Goal: Transaction & Acquisition: Purchase product/service

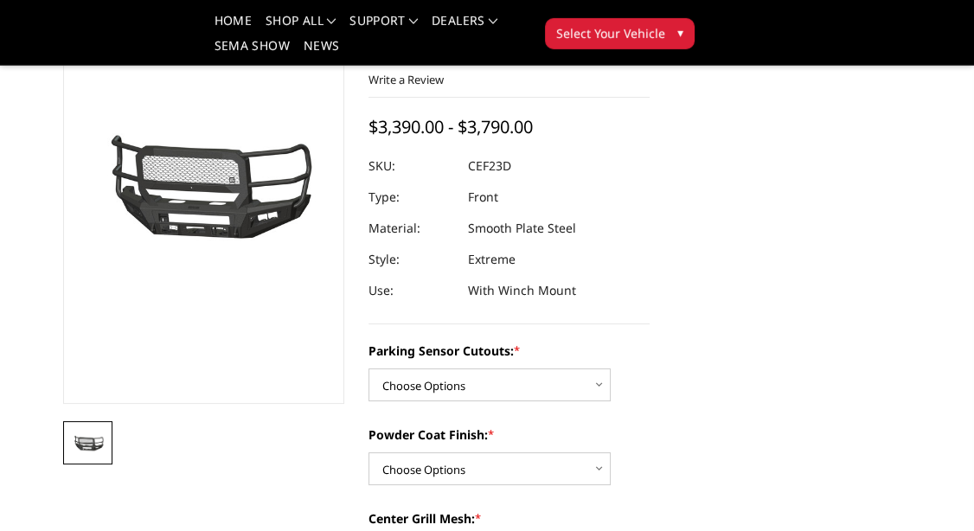
scroll to position [182, 0]
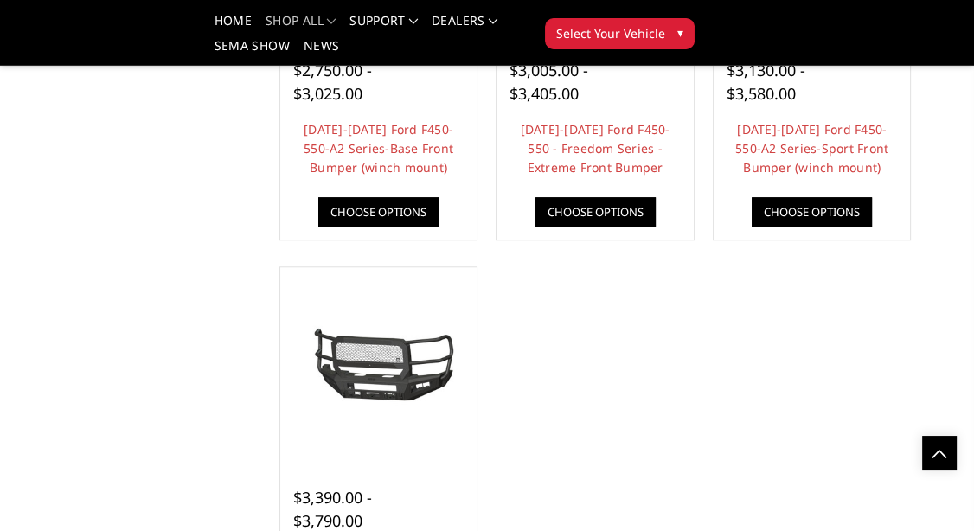
scroll to position [1543, 0]
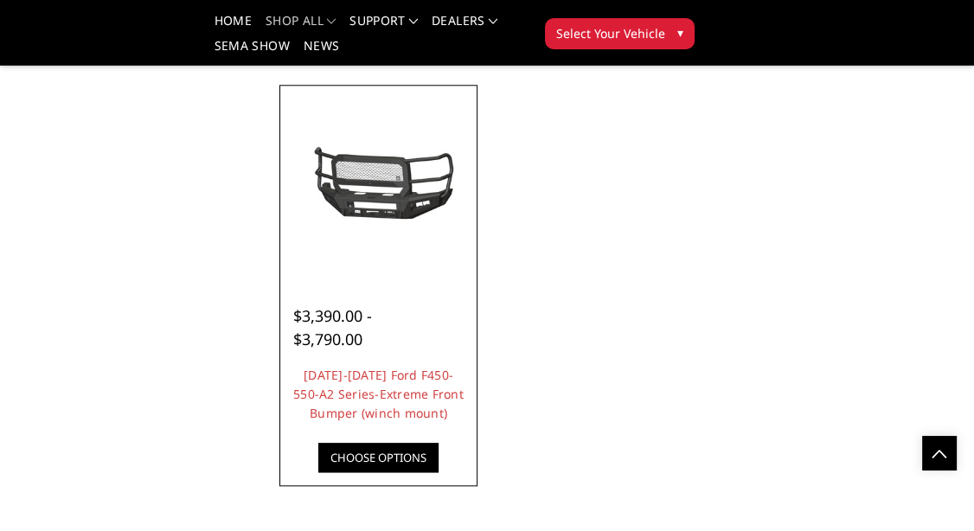
click at [403, 198] on img at bounding box center [378, 183] width 189 height 88
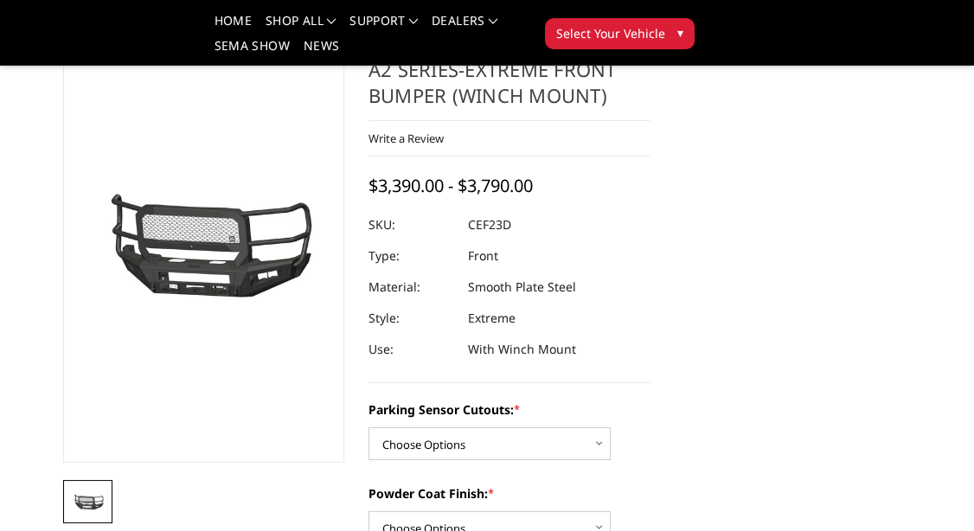
scroll to position [182, 0]
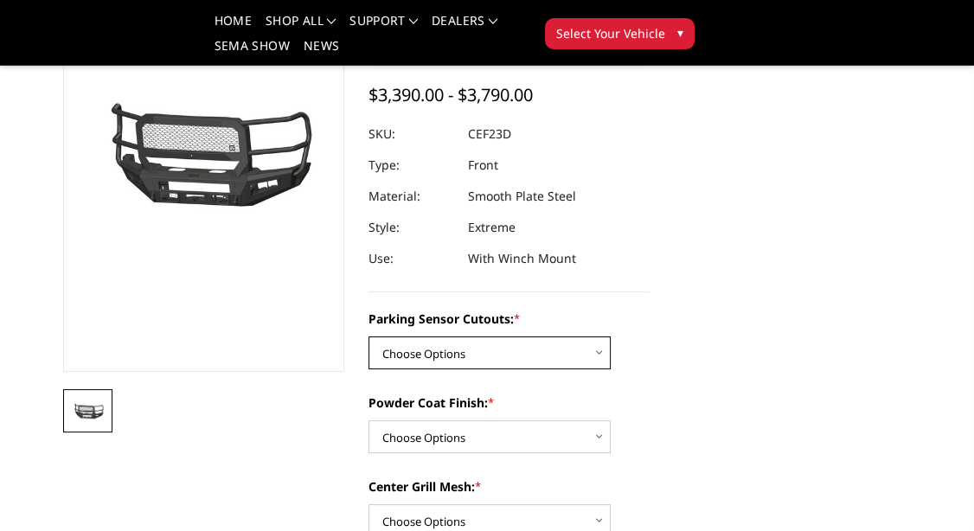
select select "2429"
click option "Yes-With Parking Sensor Cutouts" at bounding box center [0, 0] width 0 height 0
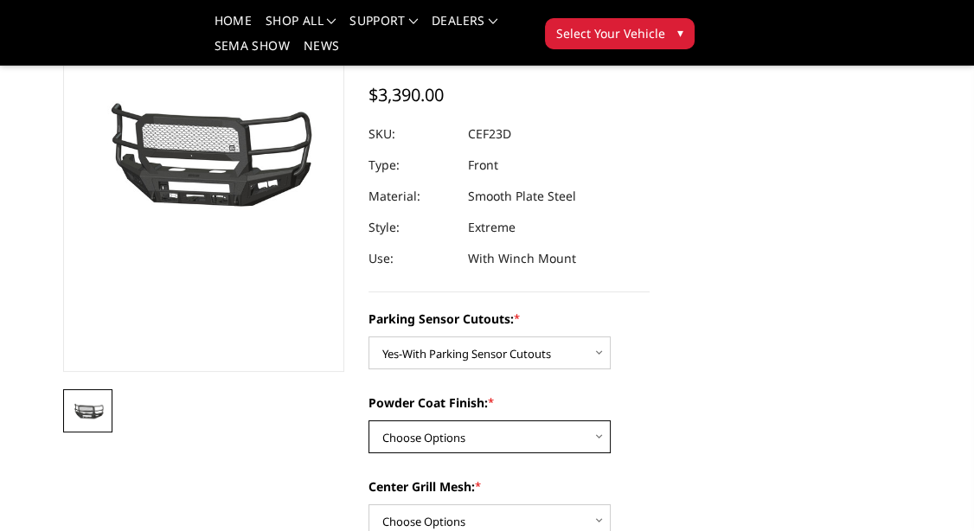
click at [368, 420] on select "Choose Options Bare Metal Textured Black Powder Coat" at bounding box center [489, 436] width 242 height 33
select select "2431"
click option "Textured Black Powder Coat" at bounding box center [0, 0] width 0 height 0
click at [368, 420] on select "Choose Options Bare Metal Textured Black Powder Coat" at bounding box center [489, 436] width 242 height 33
click option "Textured Black Powder Coat" at bounding box center [0, 0] width 0 height 0
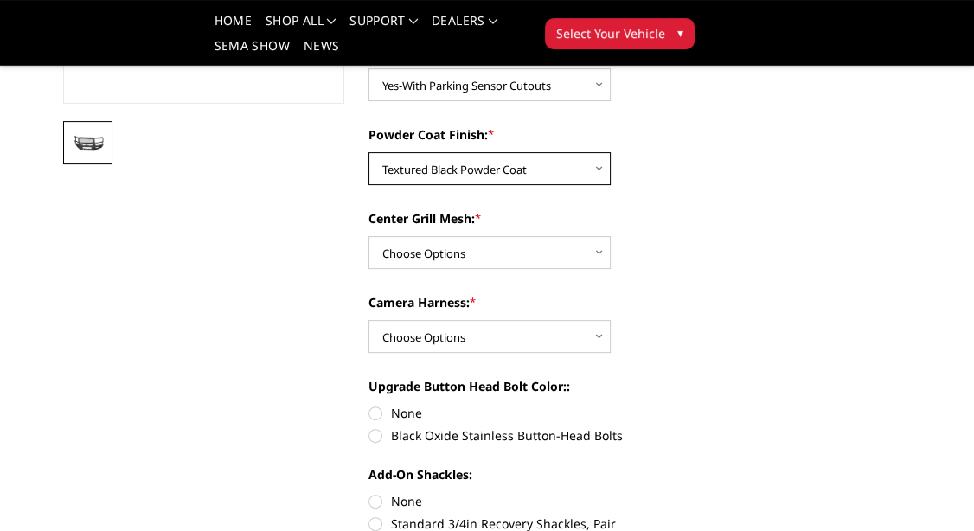
scroll to position [454, 0]
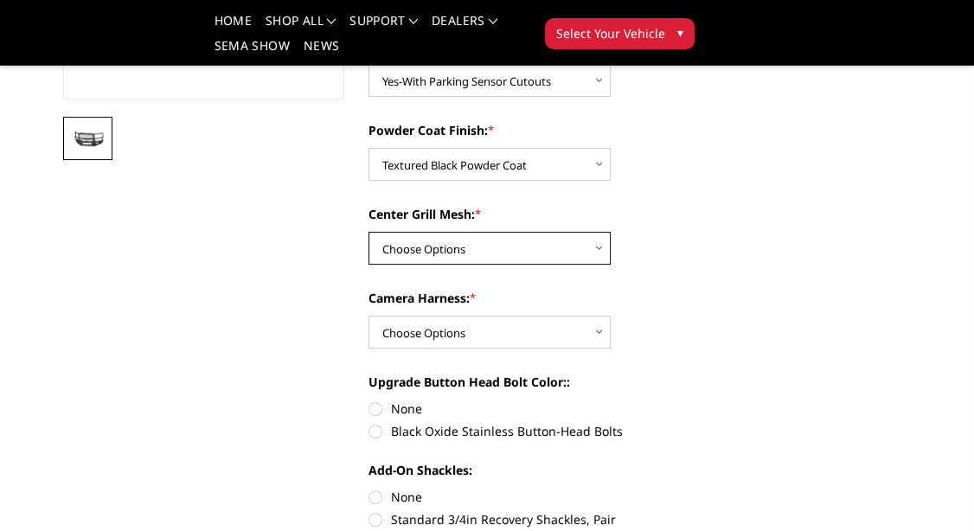
click at [368, 232] on select "Choose Options With Center Grill Mesh Without Center Grill Mesh" at bounding box center [489, 248] width 242 height 33
select select "2432"
click option "With Center Grill Mesh" at bounding box center [0, 0] width 0 height 0
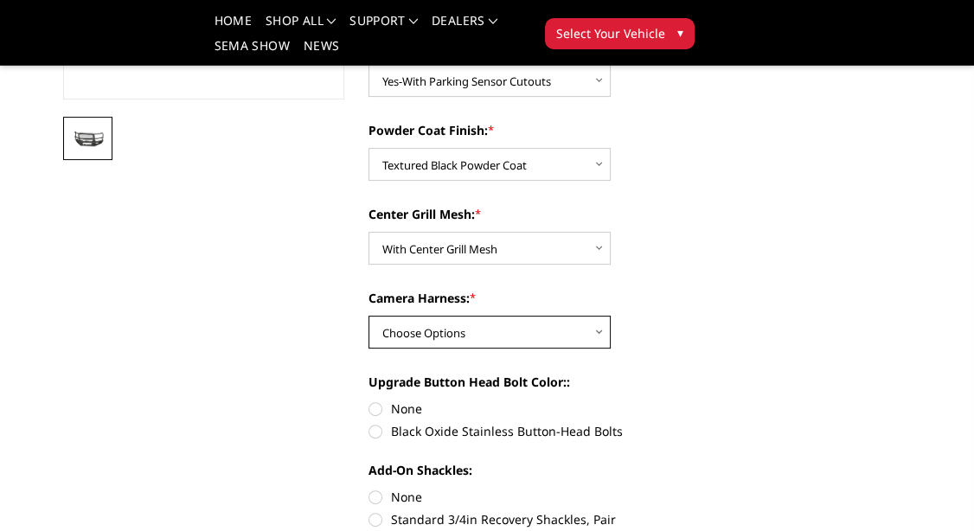
click at [368, 316] on select "Choose Options WITH Camera Harness WITHOUT Camera Harness" at bounding box center [489, 332] width 242 height 33
select select "2434"
click option "WITH Camera Harness" at bounding box center [0, 0] width 0 height 0
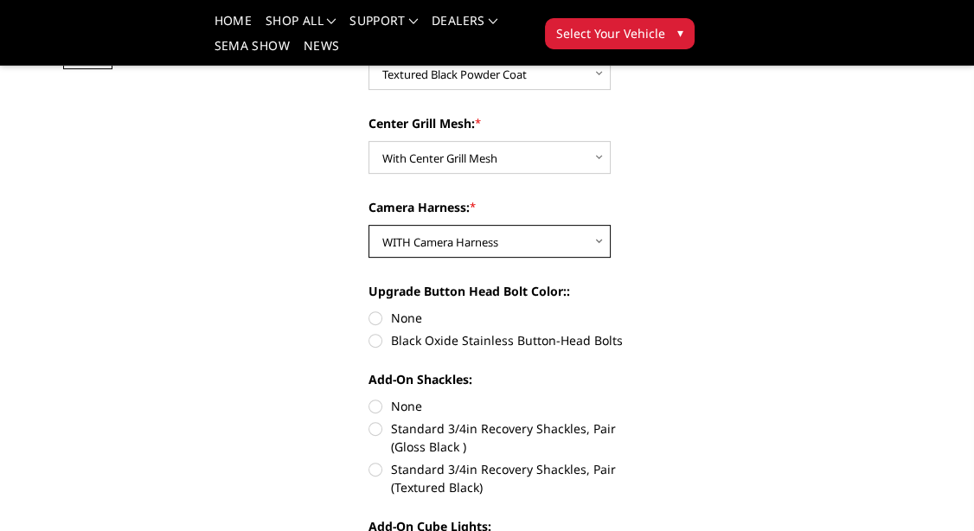
scroll to position [636, 0]
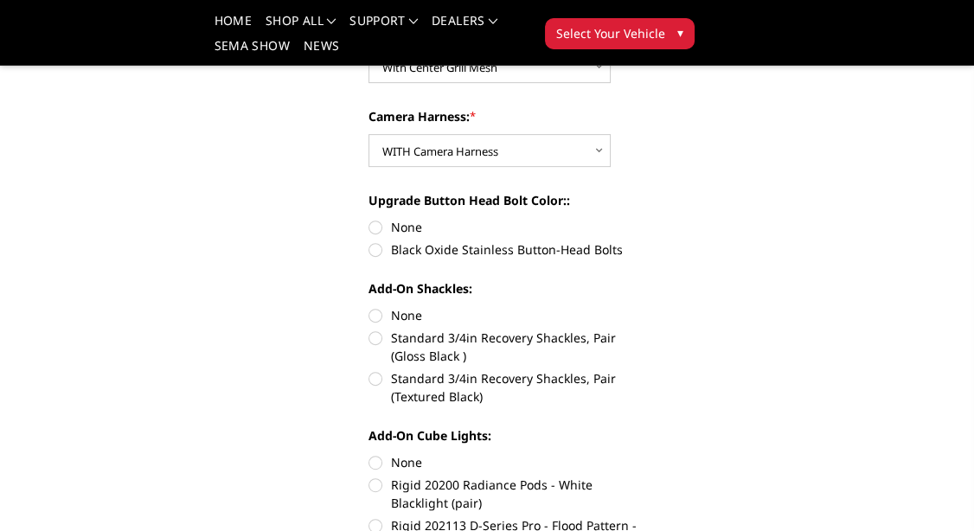
click at [376, 250] on label "Black Oxide Stainless Button-Head Bolts" at bounding box center [508, 249] width 281 height 18
click at [649, 219] on input "Black Oxide Stainless Button-Head Bolts" at bounding box center [649, 218] width 1 height 1
radio input "true"
click at [380, 382] on label "Standard 3/4in Recovery Shackles, Pair (Textured Black)" at bounding box center [508, 387] width 281 height 36
click at [649, 329] on input "Standard 3/4in Recovery Shackles, Pair (Textured Black)" at bounding box center [649, 329] width 1 height 1
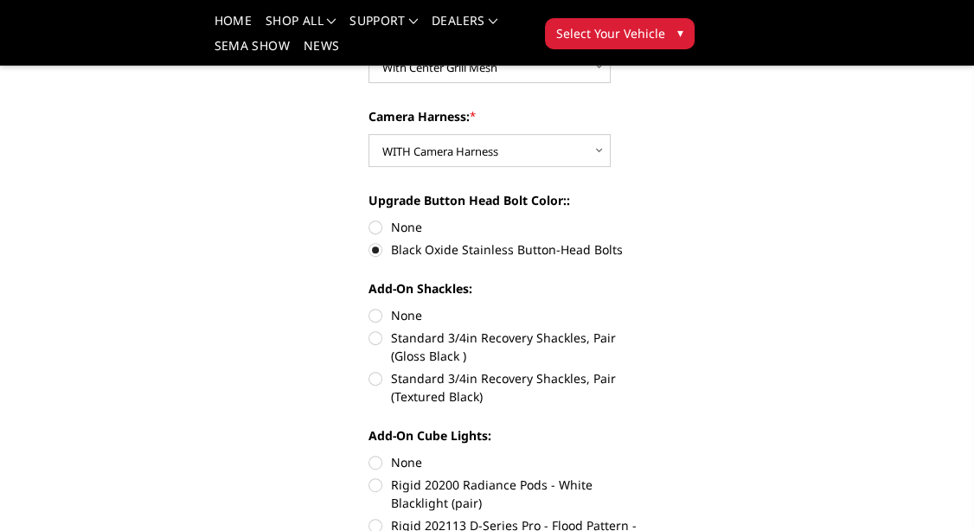
radio input "true"
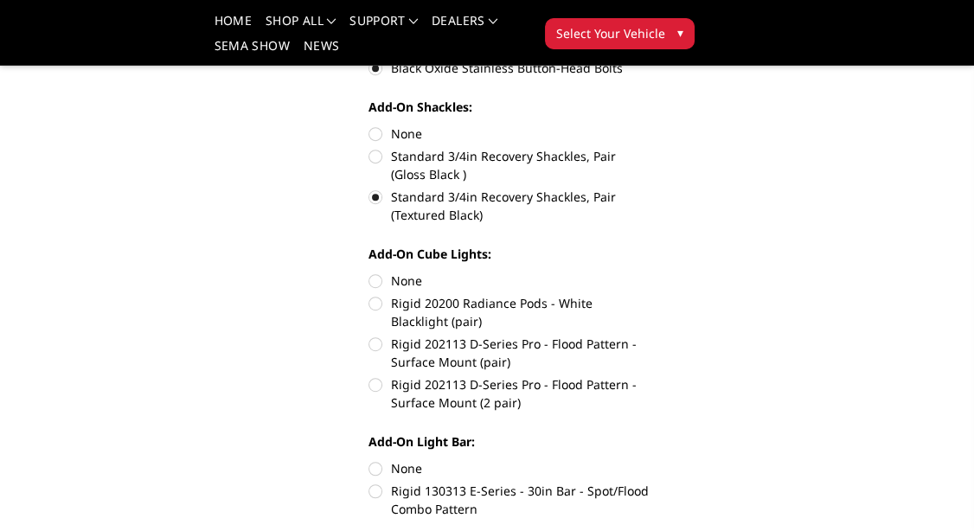
scroll to position [908, 0]
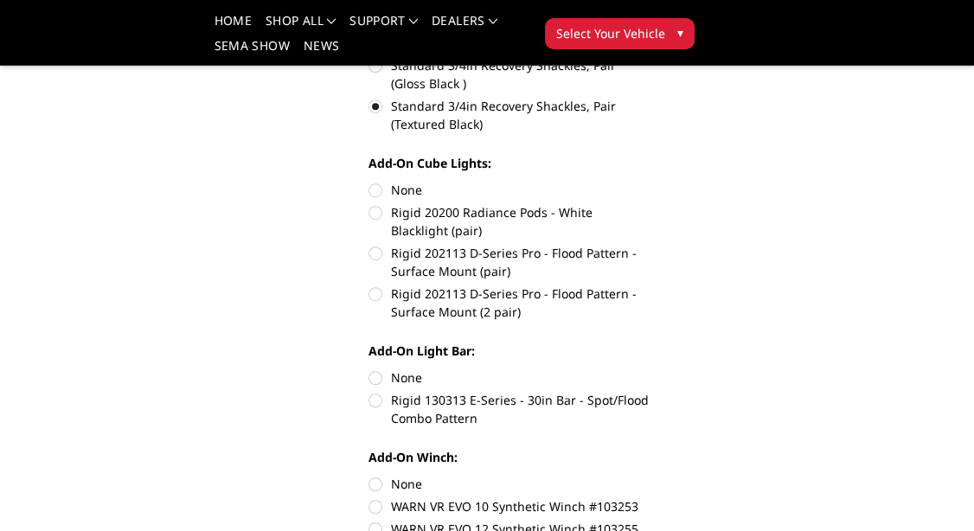
click at [378, 405] on label "Rigid 130313 E-Series - 30in Bar - Spot/Flood Combo Pattern" at bounding box center [508, 409] width 281 height 36
click at [649, 369] on input "Rigid 130313 E-Series - 30in Bar - Spot/Flood Combo Pattern" at bounding box center [649, 368] width 1 height 1
radio input "true"
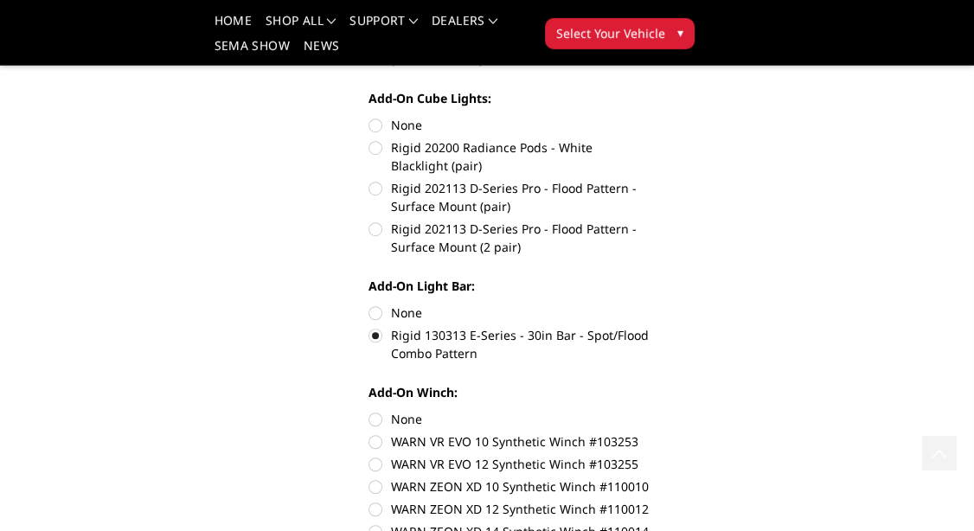
scroll to position [1180, 0]
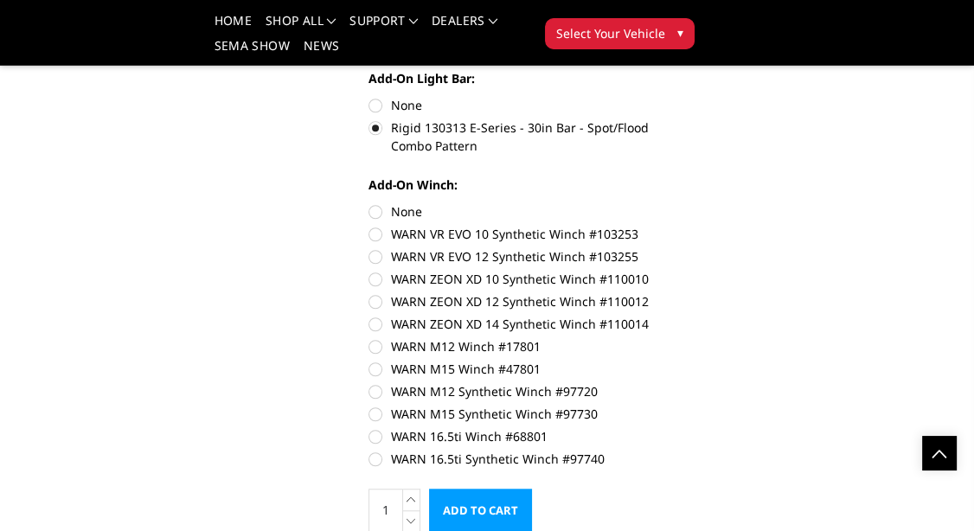
click at [377, 438] on label "WARN 16.5ti Winch #68801" at bounding box center [508, 436] width 281 height 18
click at [649, 406] on input "WARN 16.5ti Winch #68801" at bounding box center [649, 405] width 1 height 1
radio input "true"
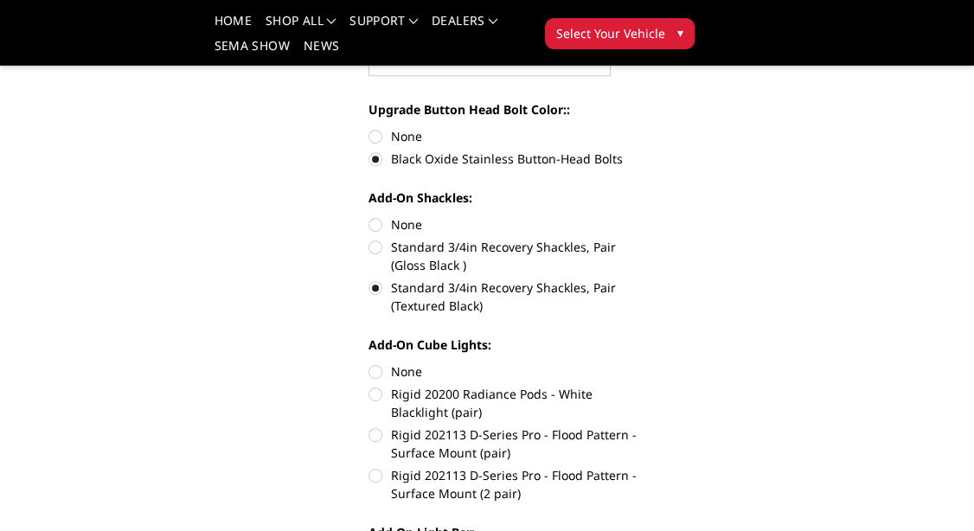
scroll to position [817, 0]
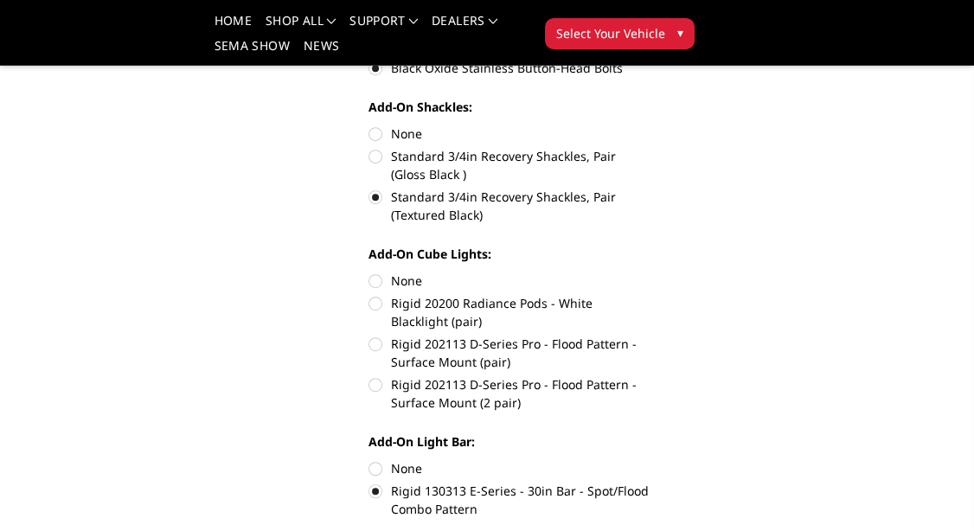
click at [380, 385] on label "Rigid 202113 D-Series Pro - Flood Pattern - Surface Mount (2 pair)" at bounding box center [508, 393] width 281 height 36
click at [649, 335] on input "Rigid 202113 D-Series Pro - Flood Pattern - Surface Mount (2 pair)" at bounding box center [649, 335] width 1 height 1
radio input "true"
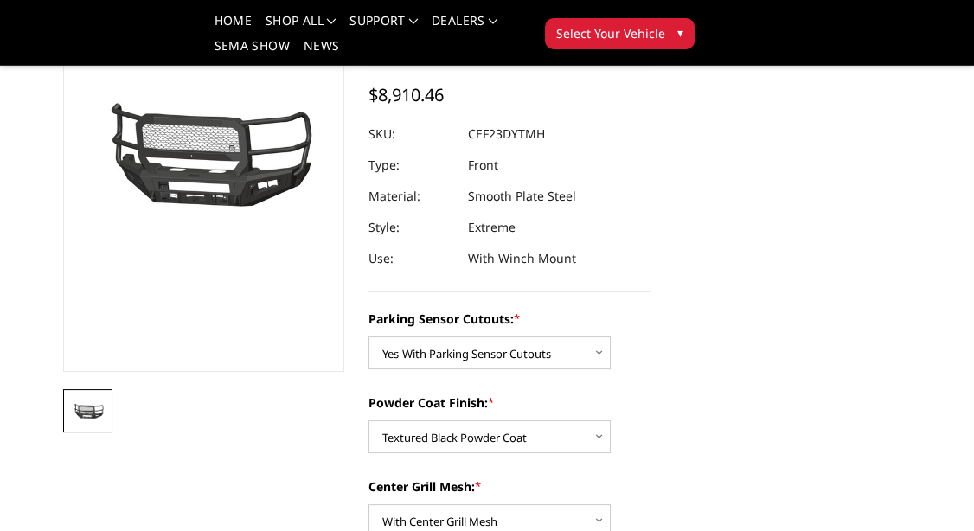
scroll to position [0, 0]
